Goal: Task Accomplishment & Management: Complete application form

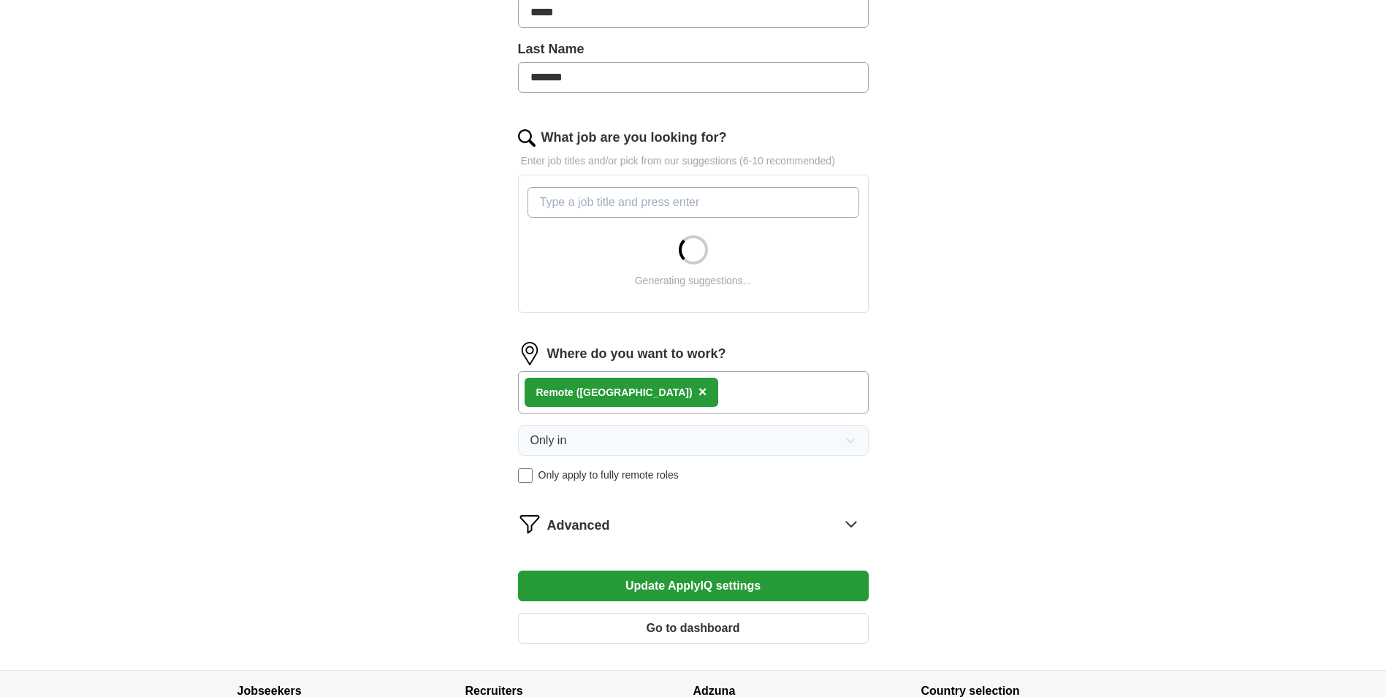
scroll to position [365, 0]
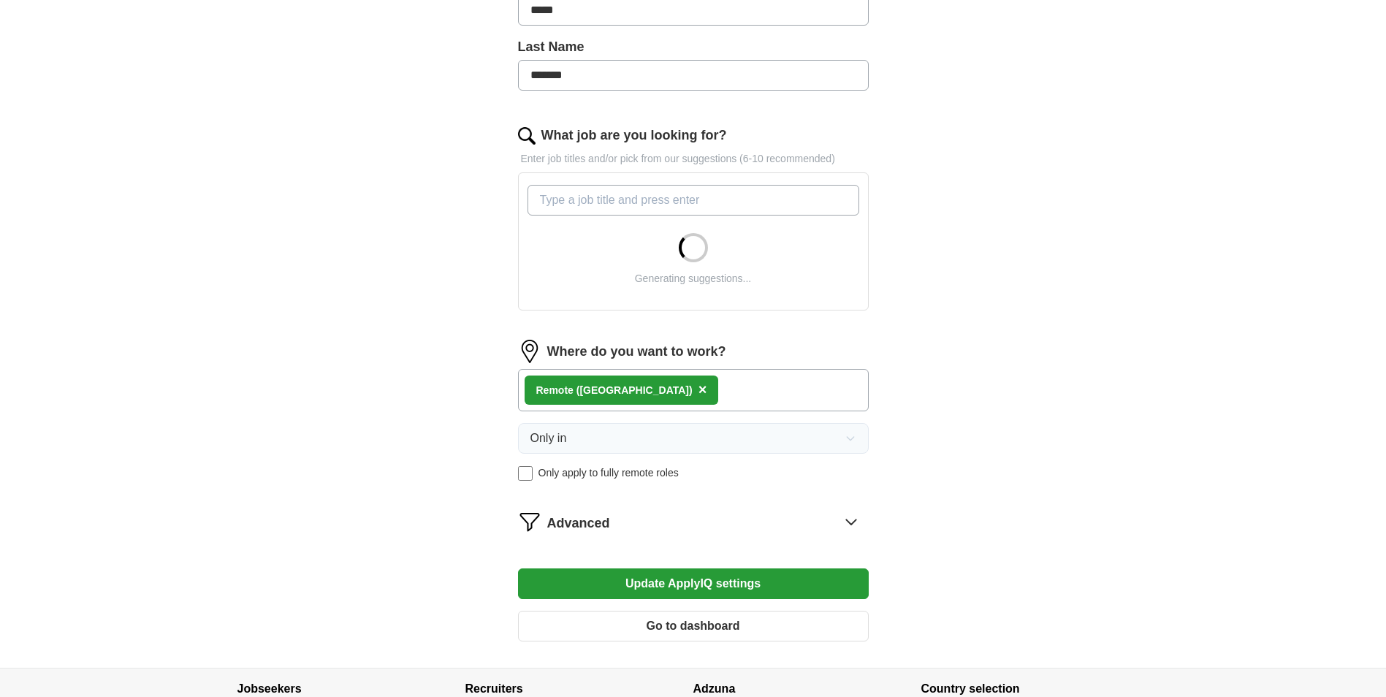
click at [655, 389] on div "Remote ([GEOGRAPHIC_DATA]) ×" at bounding box center [693, 390] width 351 height 42
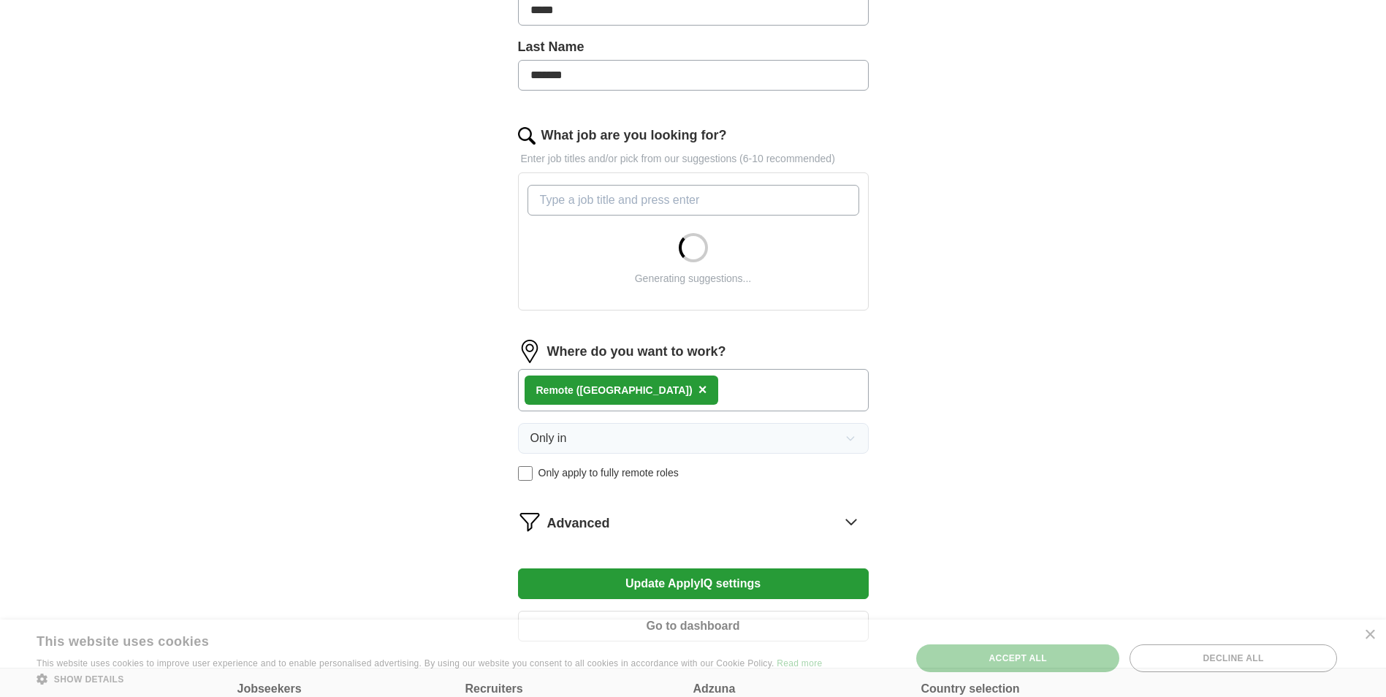
click at [674, 387] on div "Remote ([GEOGRAPHIC_DATA]) ×" at bounding box center [693, 390] width 351 height 42
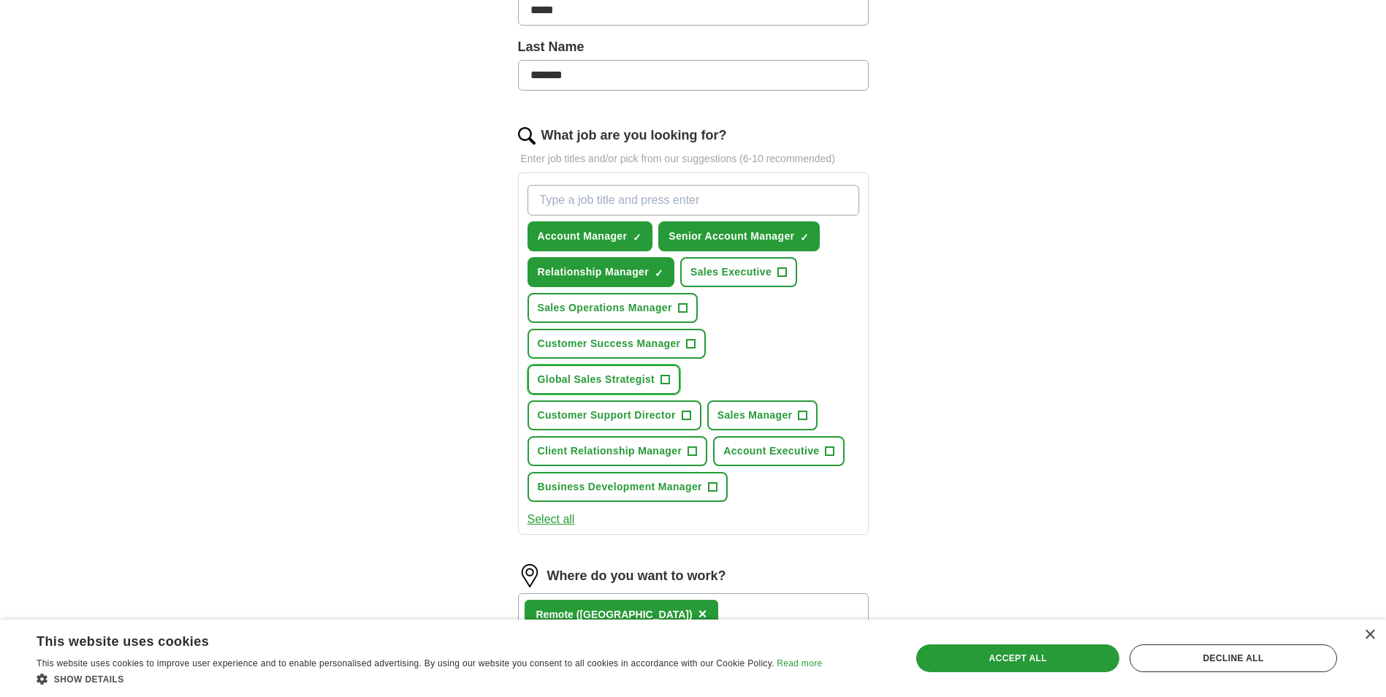
drag, startPoint x: 674, startPoint y: 387, endPoint x: 664, endPoint y: 387, distance: 9.5
click at [664, 387] on button "Global Sales Strategist +" at bounding box center [603, 380] width 153 height 30
click at [0, 0] on span "×" at bounding box center [0, 0] width 0 height 0
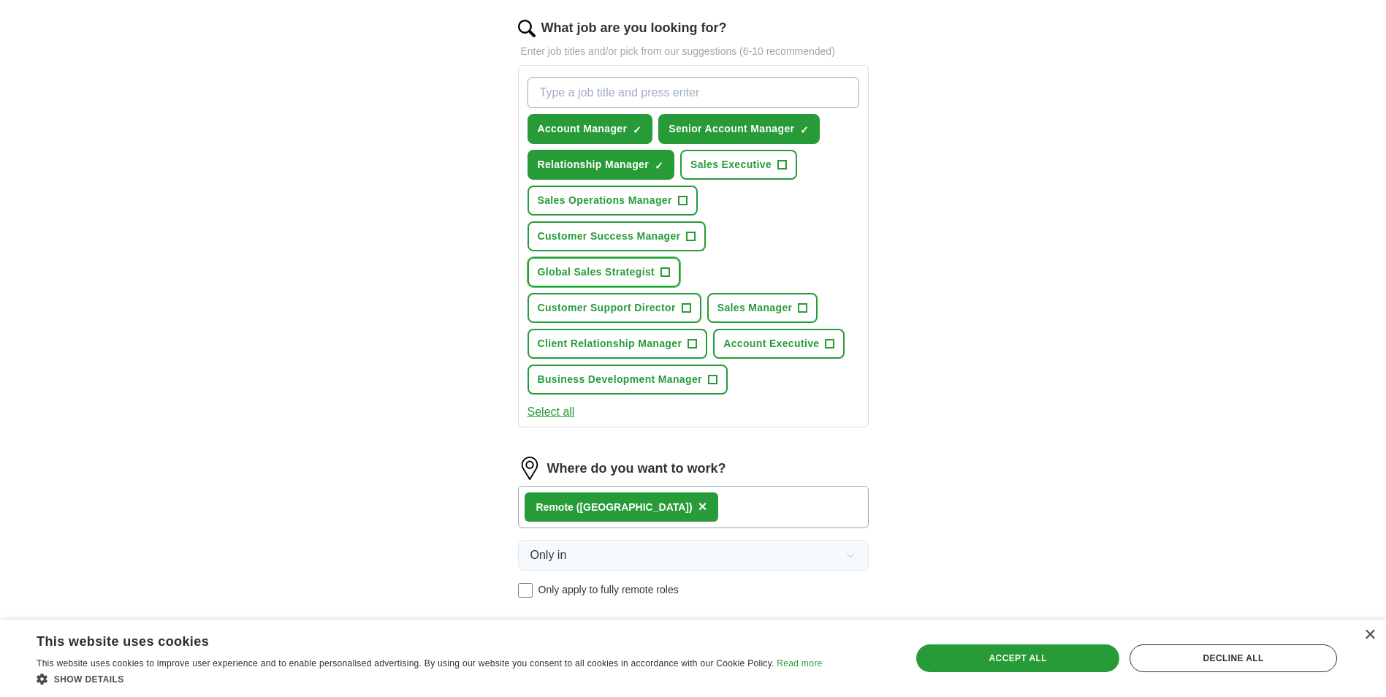
scroll to position [584, 0]
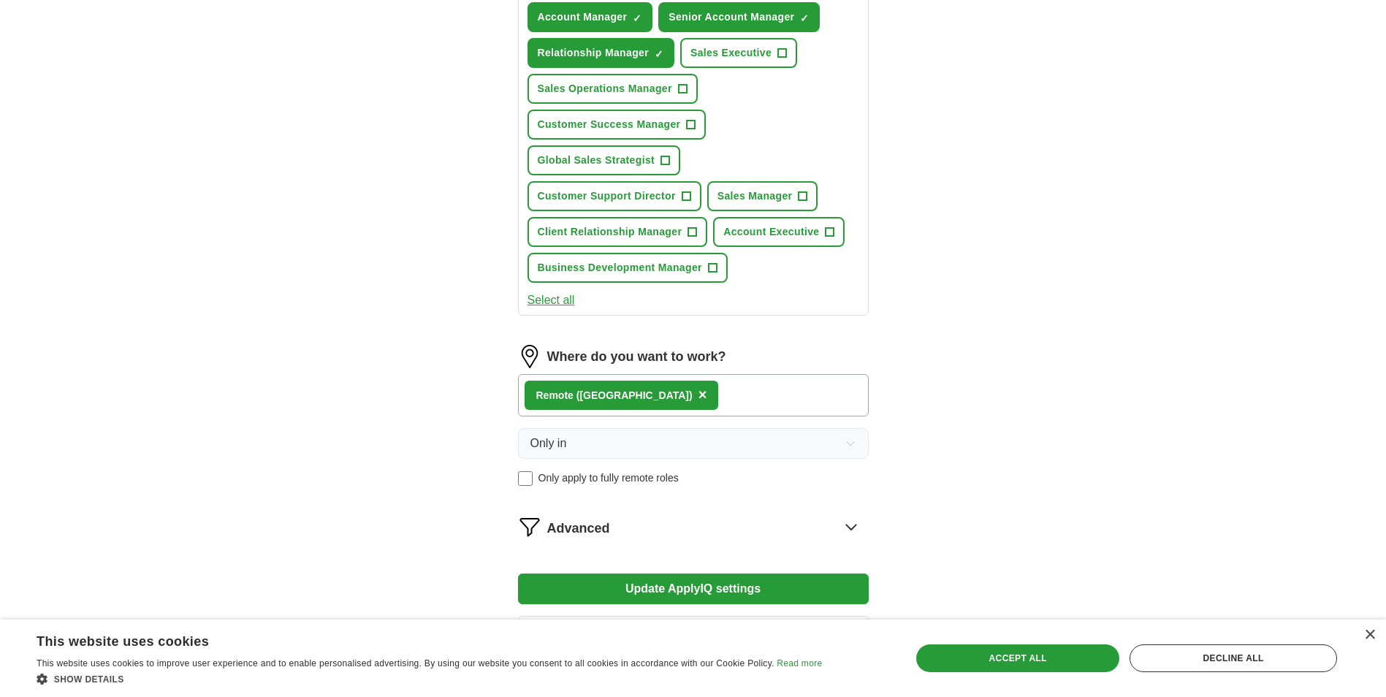
click at [398, 283] on div "ApplyIQ Let ApplyIQ do the hard work of searching and applying for jobs. Just t…" at bounding box center [693, 66] width 935 height 1213
click at [628, 462] on div "Only in Only apply to fully remote roles" at bounding box center [693, 457] width 351 height 58
click at [643, 384] on div "Remote ([GEOGRAPHIC_DATA]) ×" at bounding box center [693, 395] width 351 height 42
click at [1369, 635] on div "×" at bounding box center [1369, 635] width 11 height 11
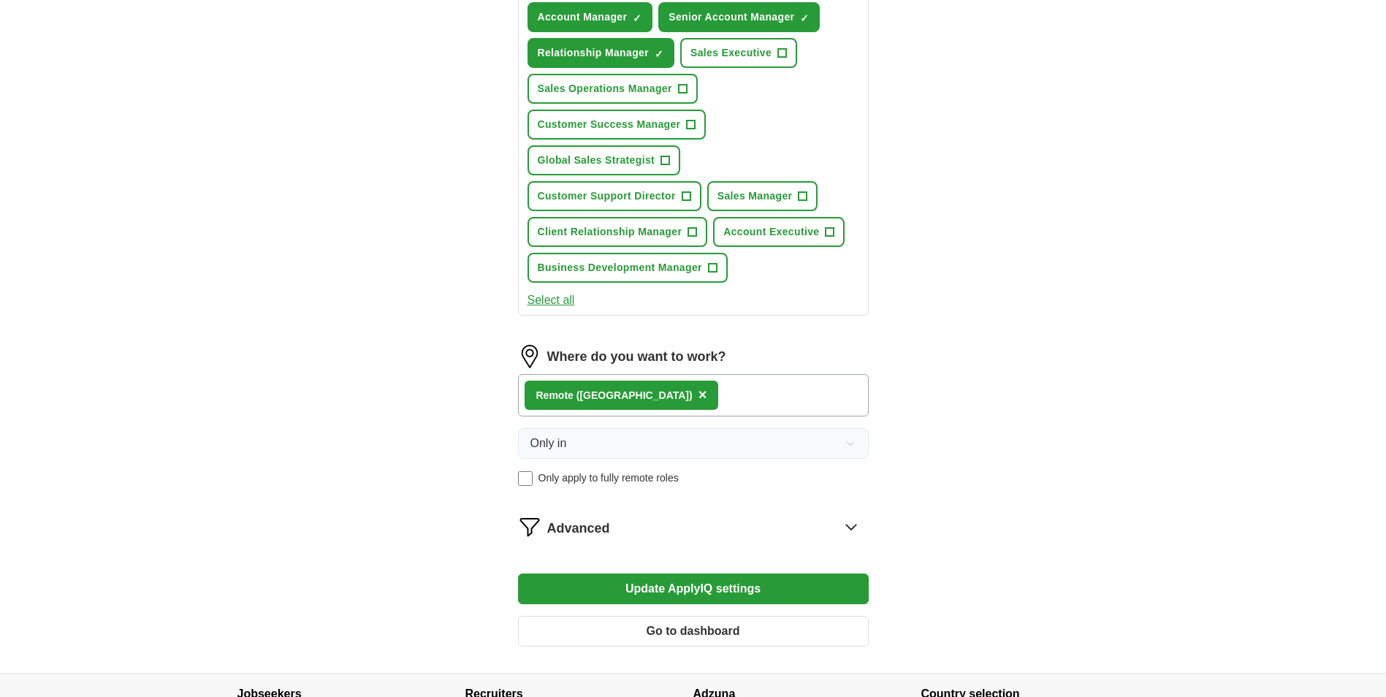
click at [651, 392] on div "Remote ([GEOGRAPHIC_DATA]) ×" at bounding box center [693, 395] width 351 height 42
click at [635, 389] on div "Remote ([GEOGRAPHIC_DATA]) ×" at bounding box center [693, 395] width 351 height 42
click at [668, 400] on div "Remote ([GEOGRAPHIC_DATA]) ×" at bounding box center [693, 395] width 351 height 42
drag, startPoint x: 668, startPoint y: 400, endPoint x: 640, endPoint y: 413, distance: 31.7
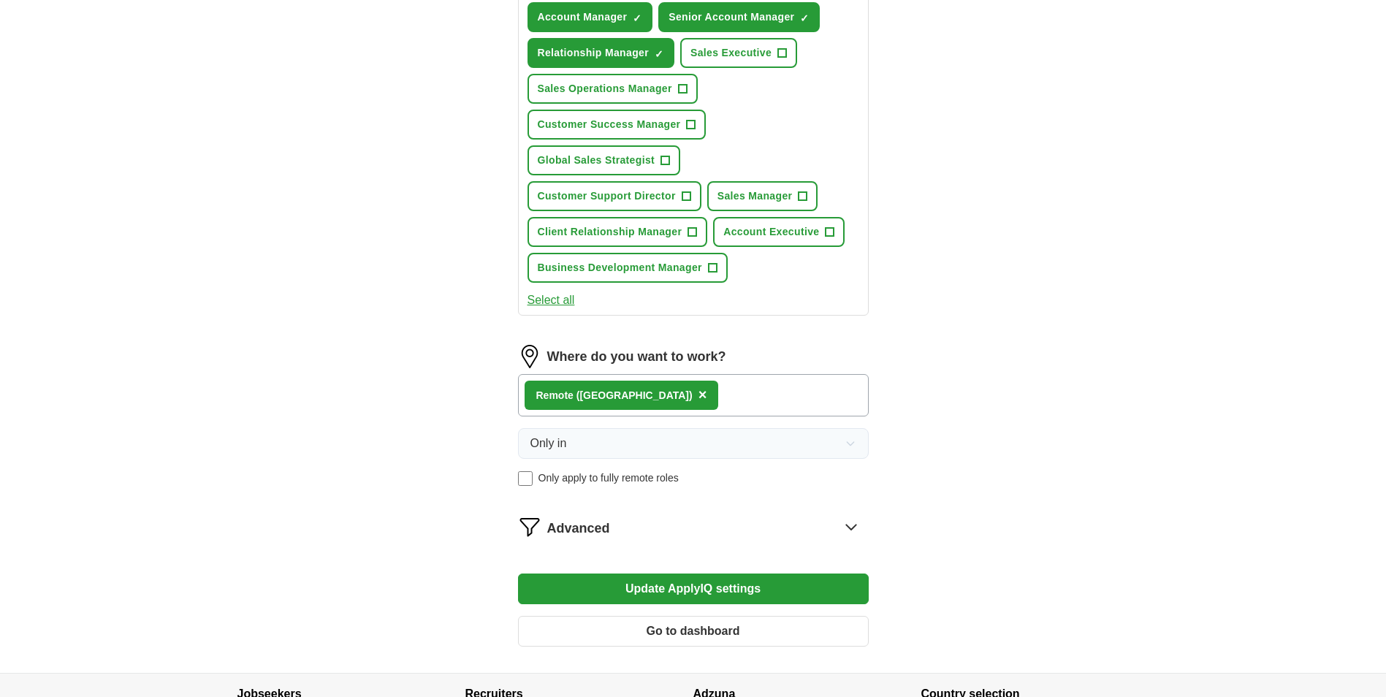
click at [640, 413] on div "Remote ([GEOGRAPHIC_DATA]) ×" at bounding box center [693, 395] width 351 height 42
click at [651, 393] on div "Remote ([GEOGRAPHIC_DATA]) ×" at bounding box center [693, 395] width 351 height 42
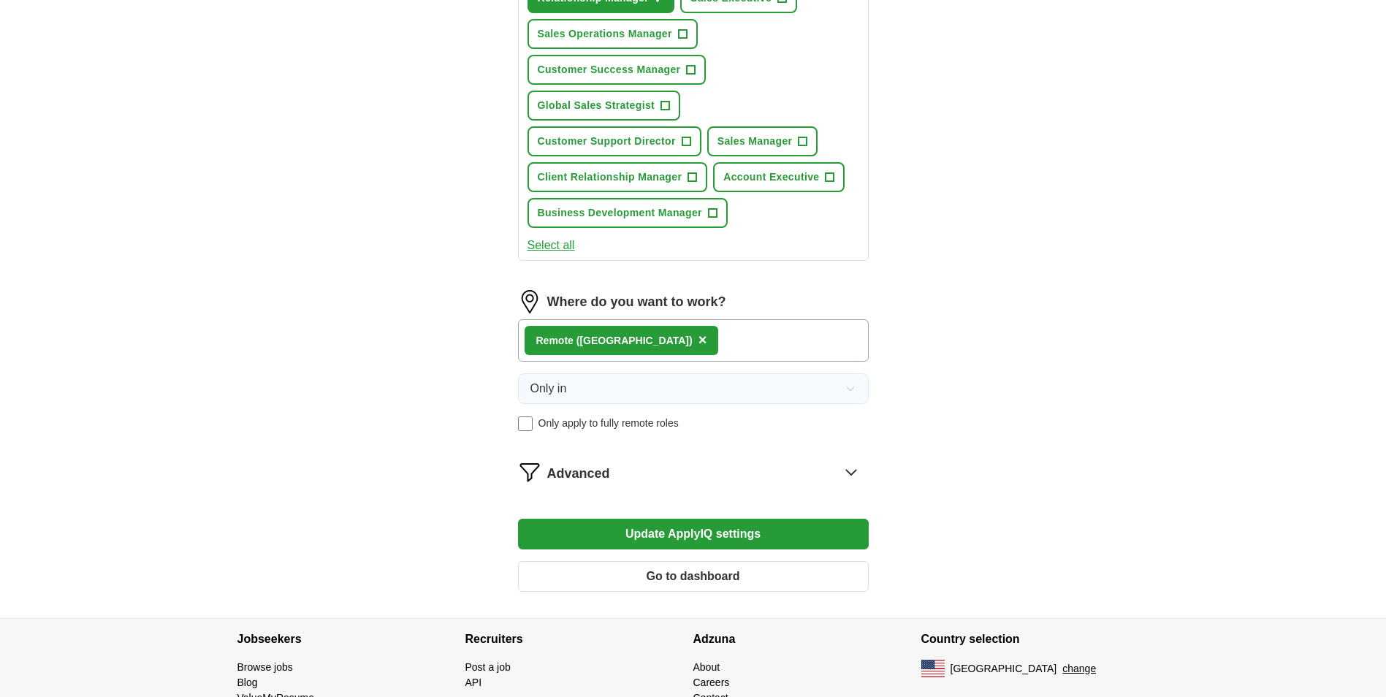
scroll to position [708, 0]
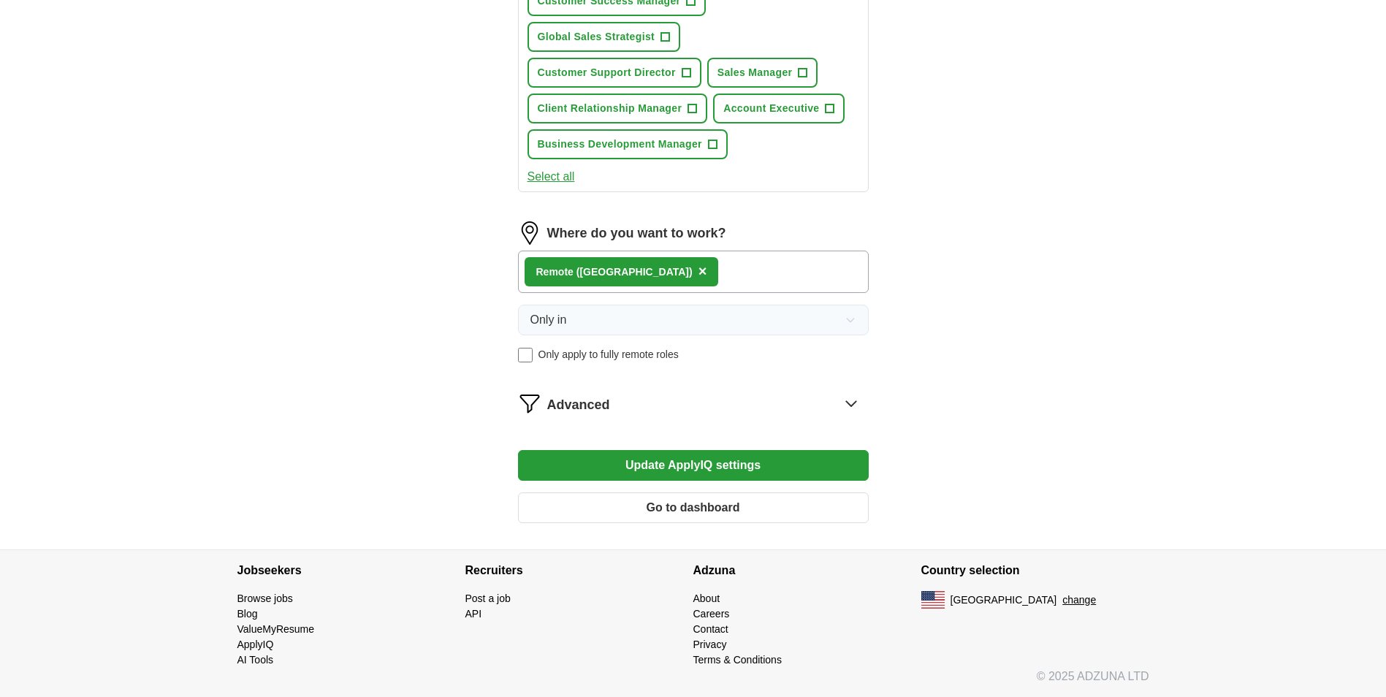
click at [698, 268] on span "×" at bounding box center [702, 271] width 9 height 16
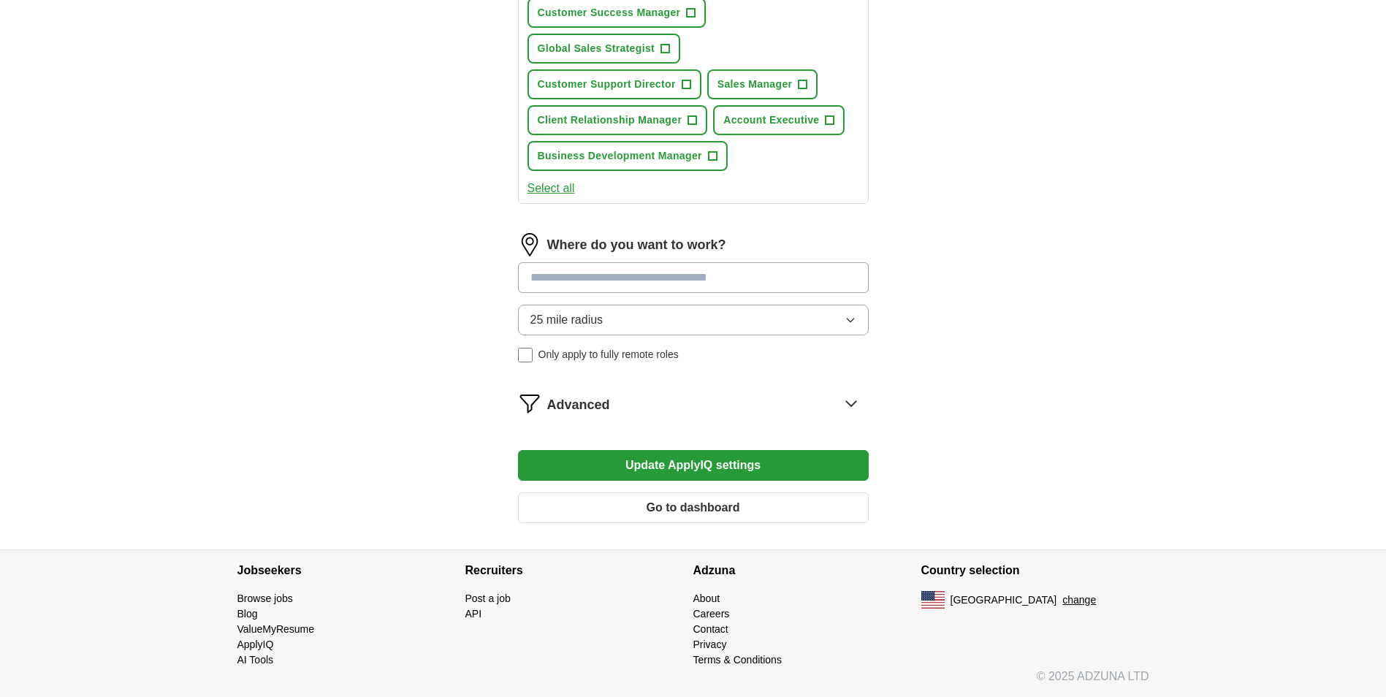
scroll to position [696, 0]
click at [576, 282] on input at bounding box center [693, 277] width 351 height 31
type input "****"
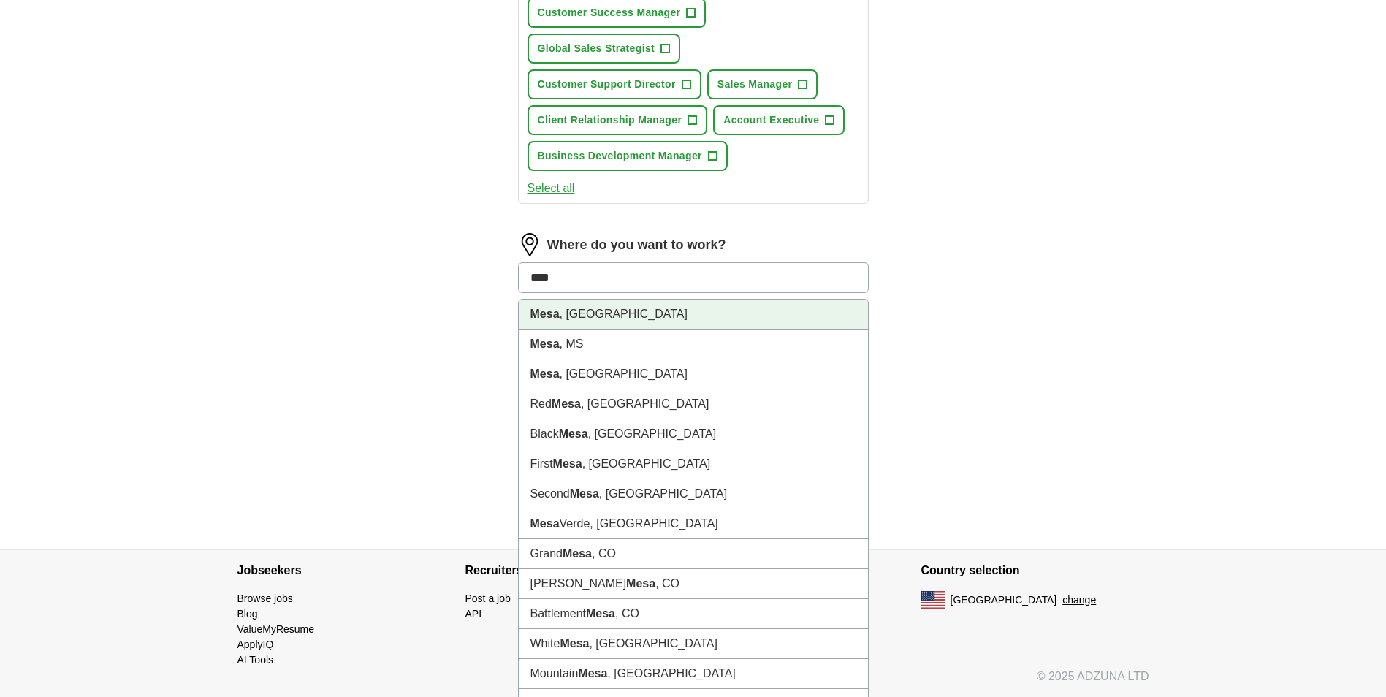
click at [571, 306] on li "[GEOGRAPHIC_DATA] , [GEOGRAPHIC_DATA]" at bounding box center [693, 315] width 349 height 30
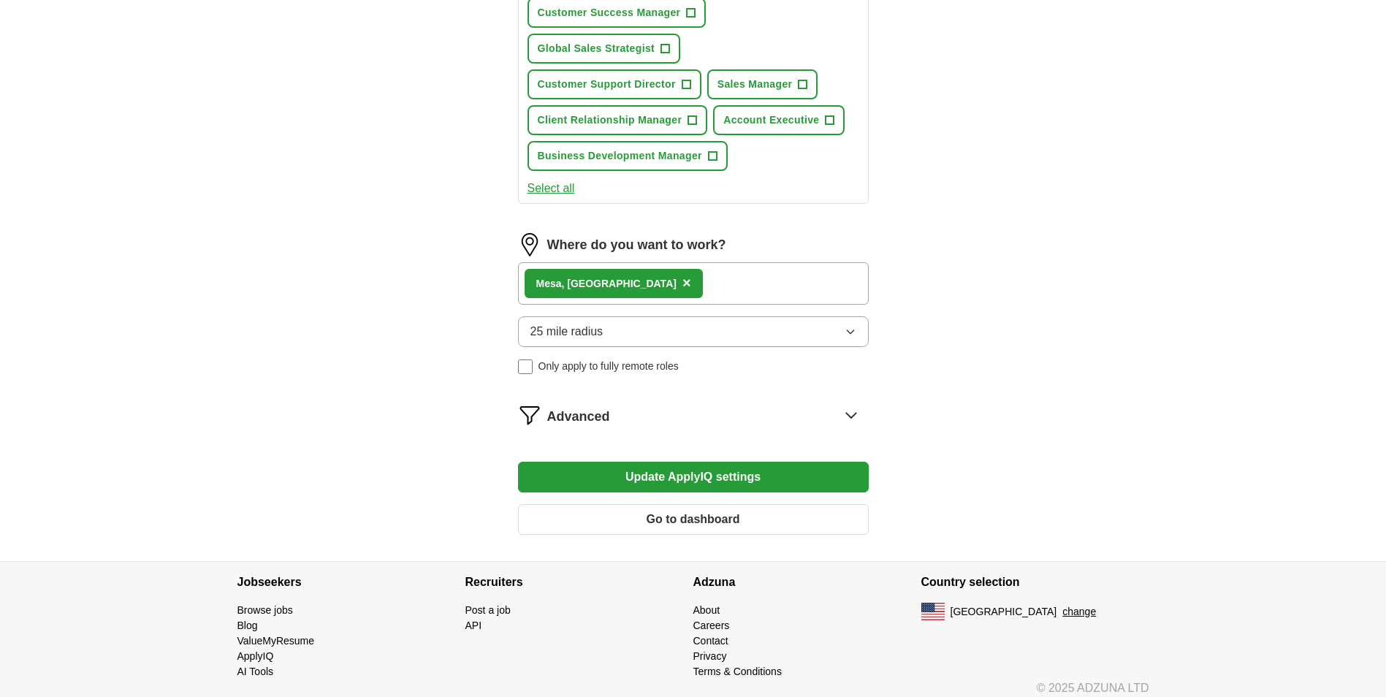
click at [563, 336] on span "25 mile radius" at bounding box center [566, 332] width 73 height 18
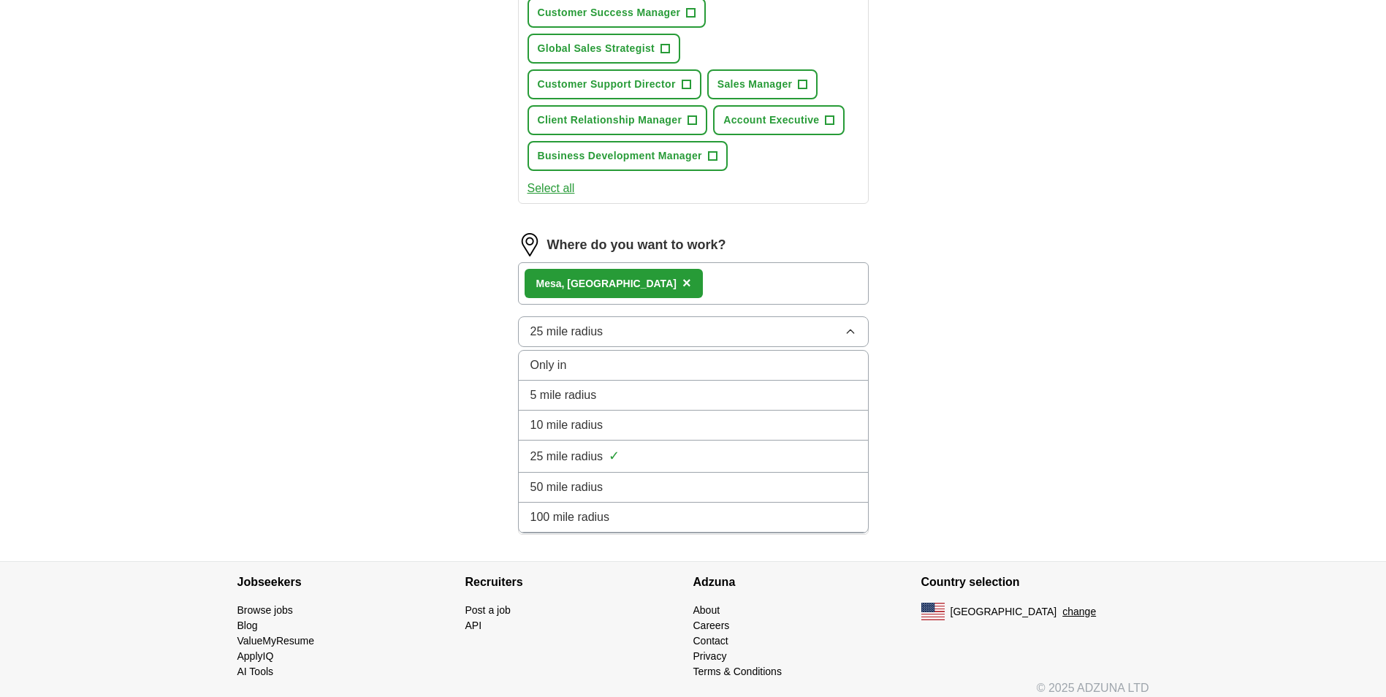
click at [536, 420] on span "10 mile radius" at bounding box center [566, 425] width 73 height 18
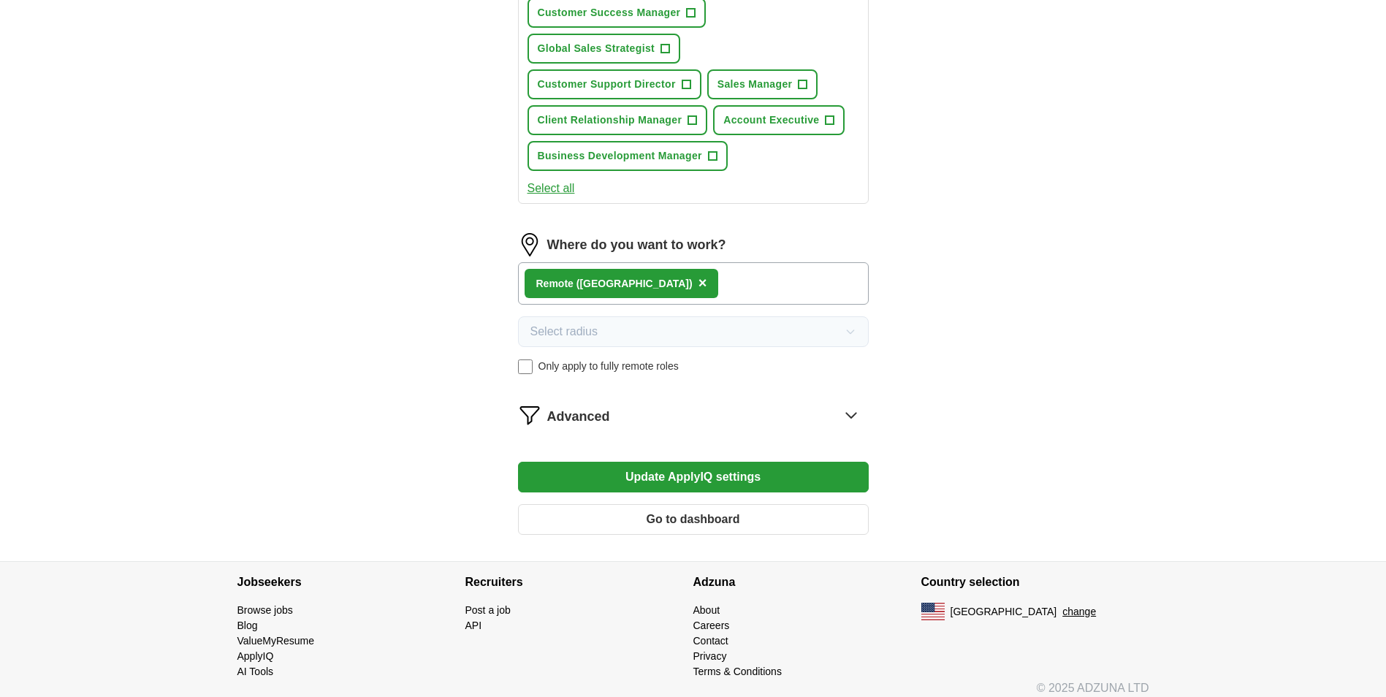
click at [840, 404] on icon at bounding box center [850, 414] width 23 height 23
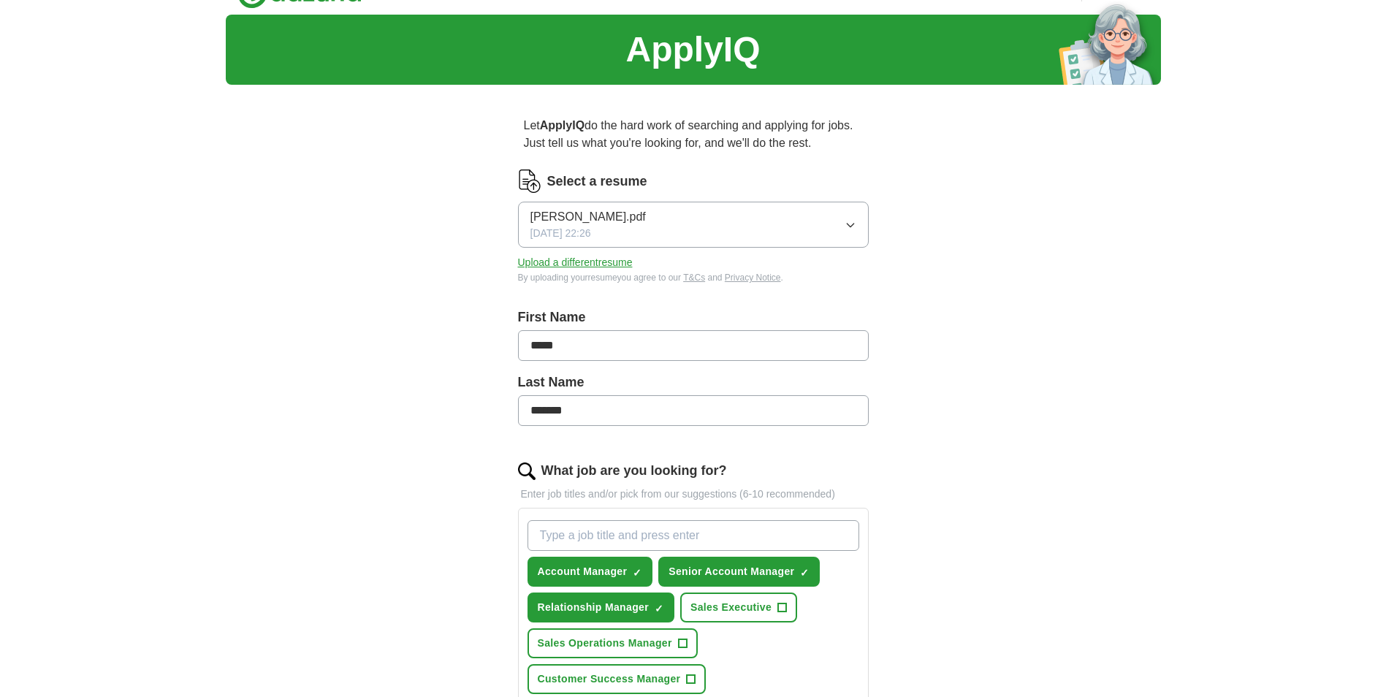
scroll to position [0, 0]
